Goal: Transaction & Acquisition: Purchase product/service

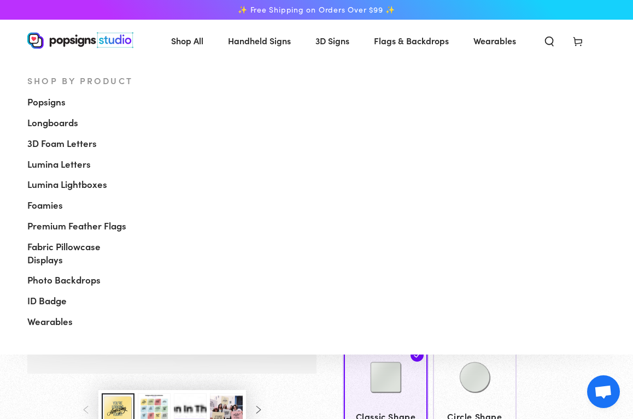
click at [211, 47] on link "Shop All" at bounding box center [187, 40] width 49 height 29
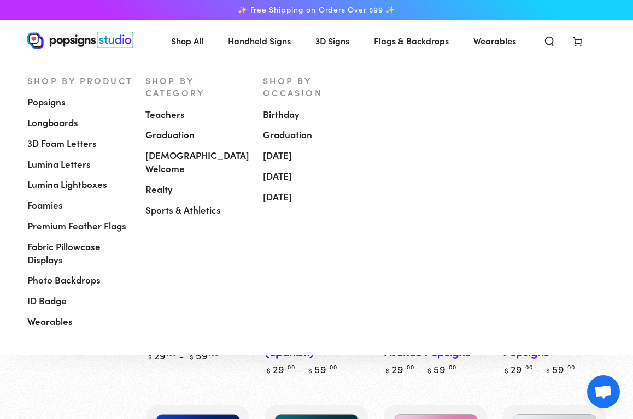
click at [57, 102] on span "Popsigns" at bounding box center [46, 102] width 38 height 13
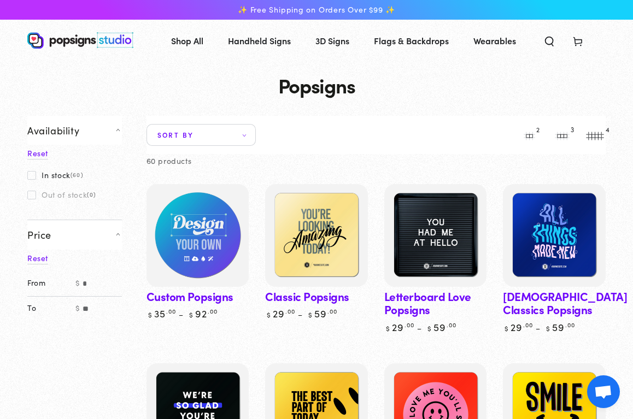
click at [207, 242] on img at bounding box center [198, 236] width 106 height 106
click at [178, 253] on img at bounding box center [198, 236] width 106 height 106
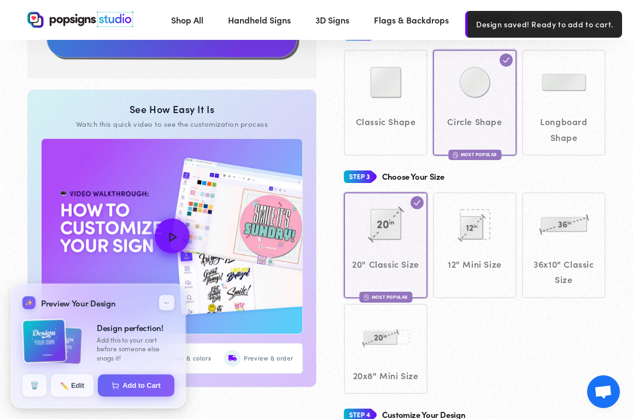
scroll to position [301, 0]
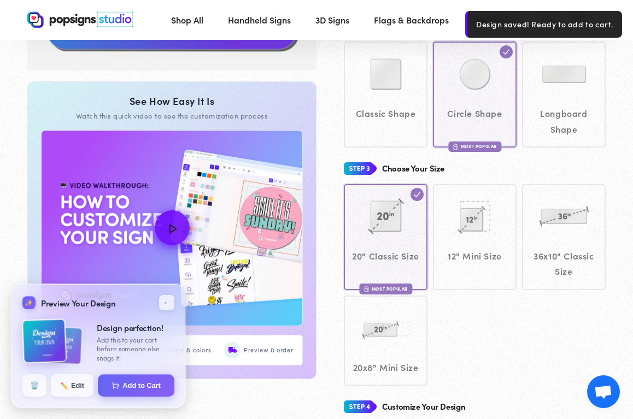
click at [481, 354] on div "20" Classic Size Most Popular 12" Mini Size" at bounding box center [475, 285] width 262 height 202
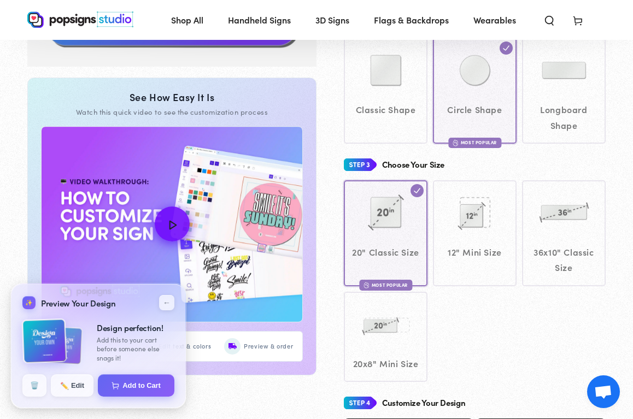
scroll to position [0, 0]
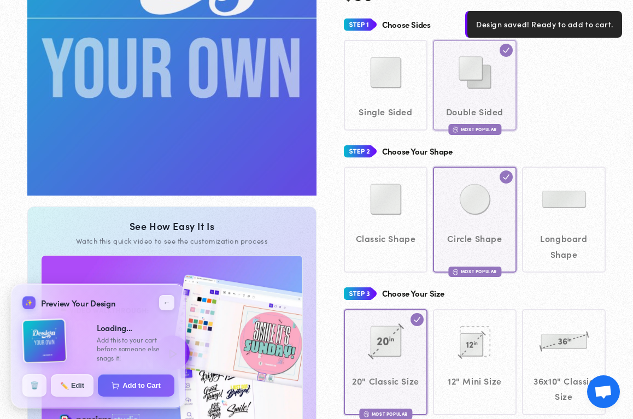
scroll to position [183, 0]
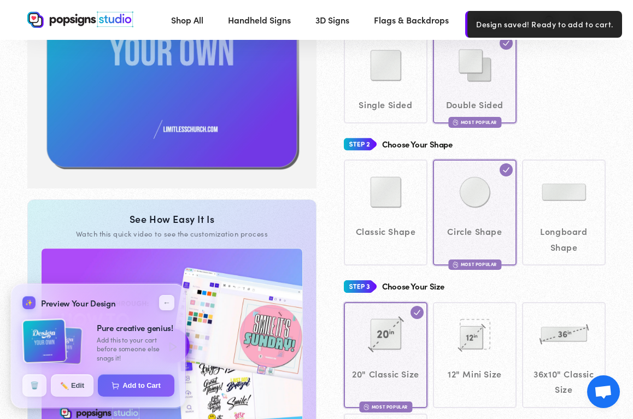
click at [385, 242] on div "Classic Shape Circle Shape Most Popular" at bounding box center [475, 213] width 262 height 106
click at [398, 197] on div "Classic Shape Circle Shape Most Popular" at bounding box center [475, 213] width 262 height 106
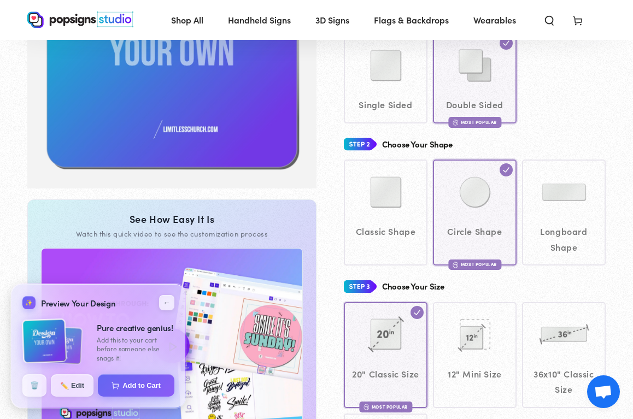
click at [408, 181] on div "Classic Shape Circle Shape Most Popular" at bounding box center [475, 213] width 262 height 106
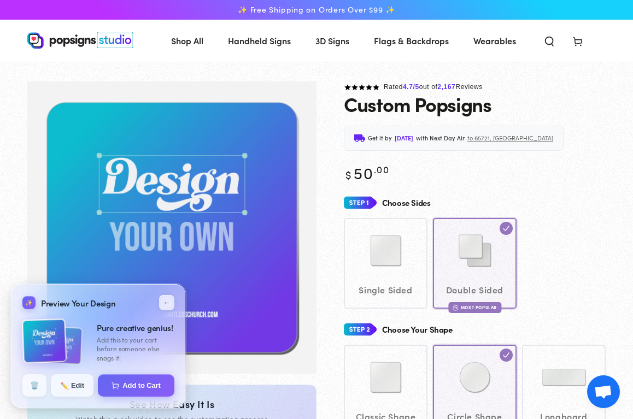
scroll to position [0, 0]
click at [395, 253] on div "Single Sided Double Sided Most Popular" at bounding box center [475, 263] width 262 height 90
drag, startPoint x: 472, startPoint y: 234, endPoint x: 466, endPoint y: 235, distance: 6.0
click at [472, 235] on div "Single Sided Double Sided Most Popular" at bounding box center [475, 263] width 262 height 90
click at [168, 302] on button "←" at bounding box center [166, 303] width 18 height 18
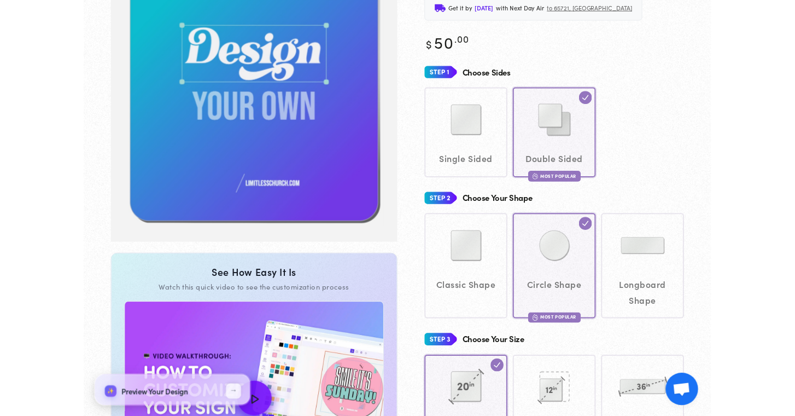
scroll to position [132, 0]
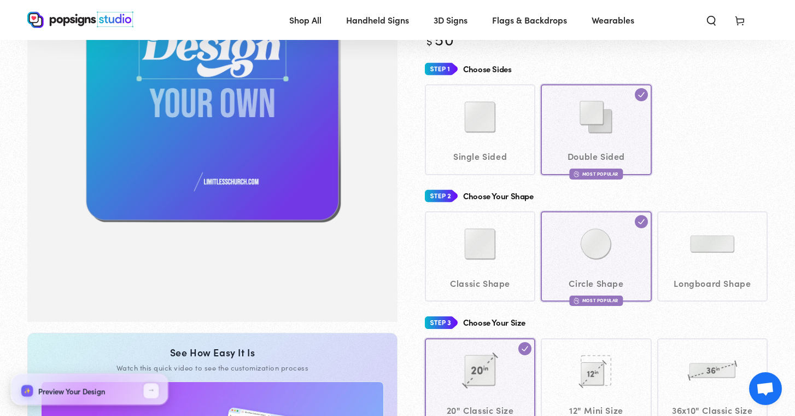
click at [370, 236] on link "Gallery Viewer" at bounding box center [212, 94] width 370 height 293
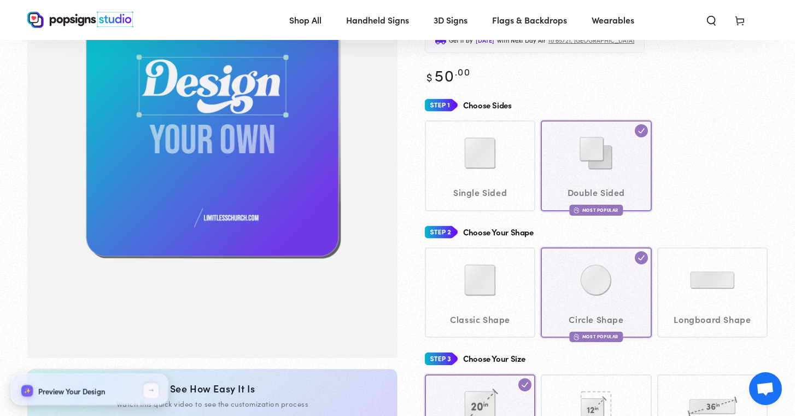
scroll to position [127, 0]
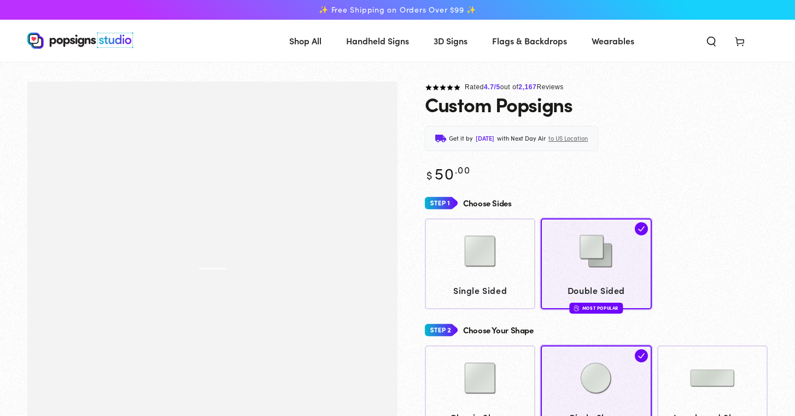
scroll to position [132, 0]
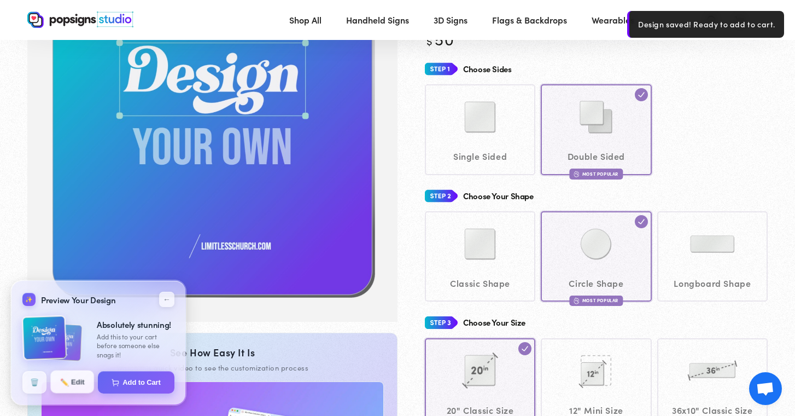
click at [80, 381] on button "✏️ Edit" at bounding box center [72, 381] width 44 height 23
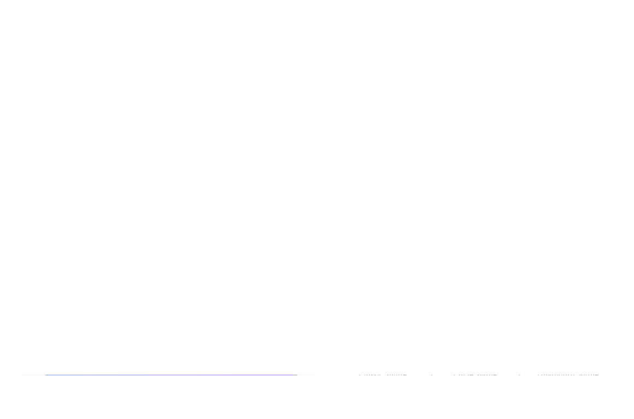
scroll to position [0, 0]
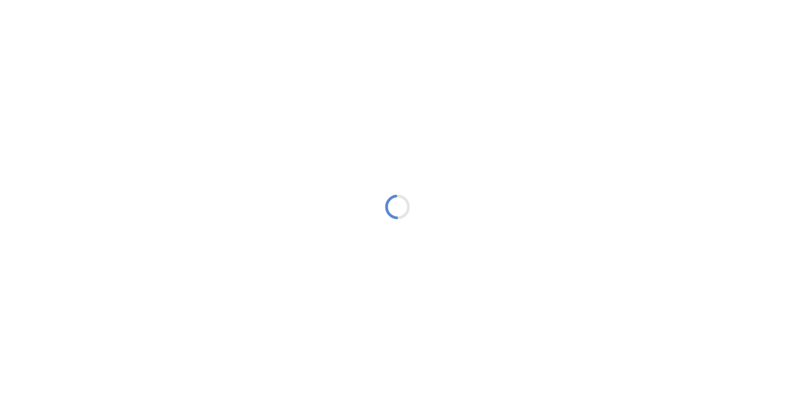
type textarea "An ancient tree with a door leading to a magical world"
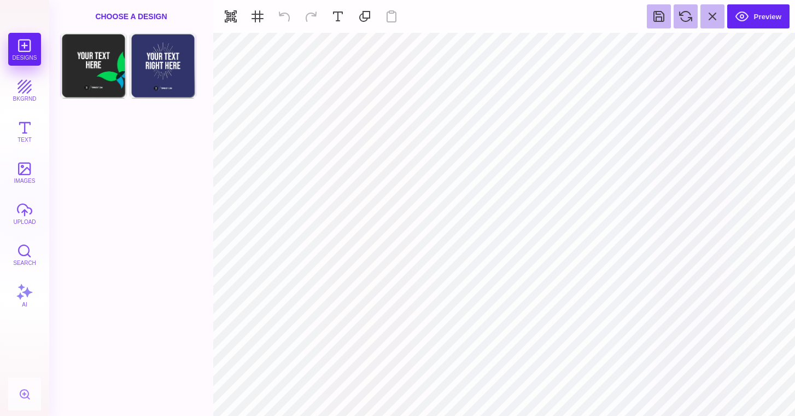
type input "#FFFFFF"
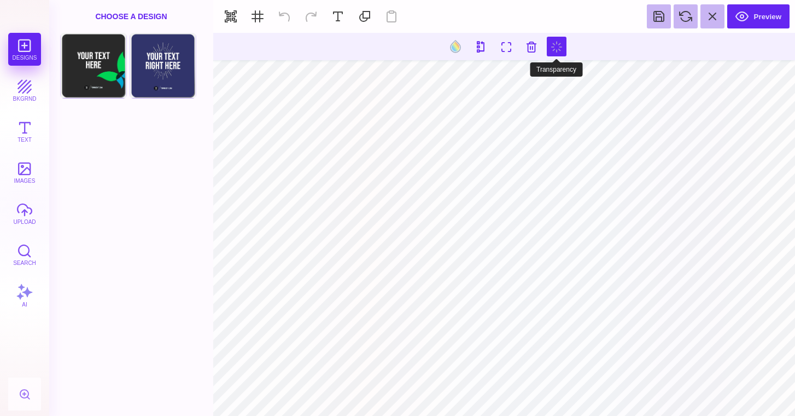
click at [534, 106] on section at bounding box center [504, 224] width 582 height 383
